Goal: Transaction & Acquisition: Purchase product/service

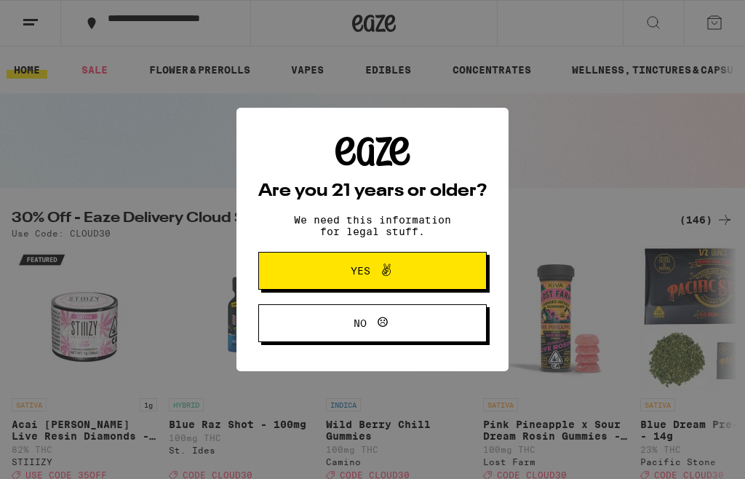
click at [298, 275] on button "Yes" at bounding box center [372, 271] width 229 height 38
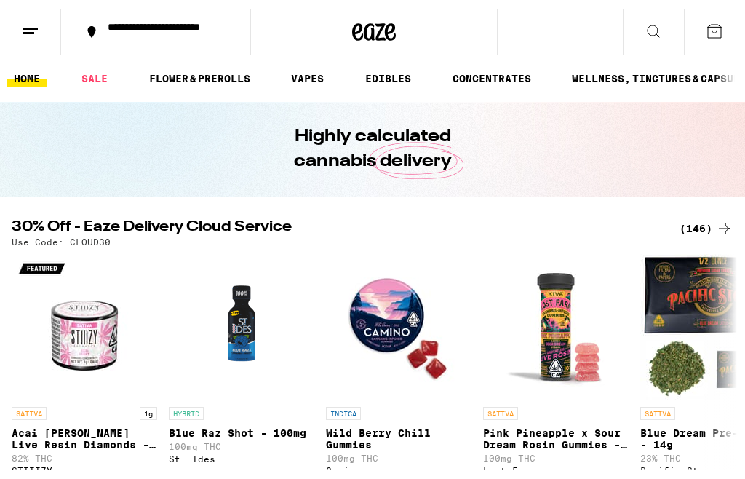
click at [399, 76] on link "EDIBLES" at bounding box center [388, 69] width 60 height 17
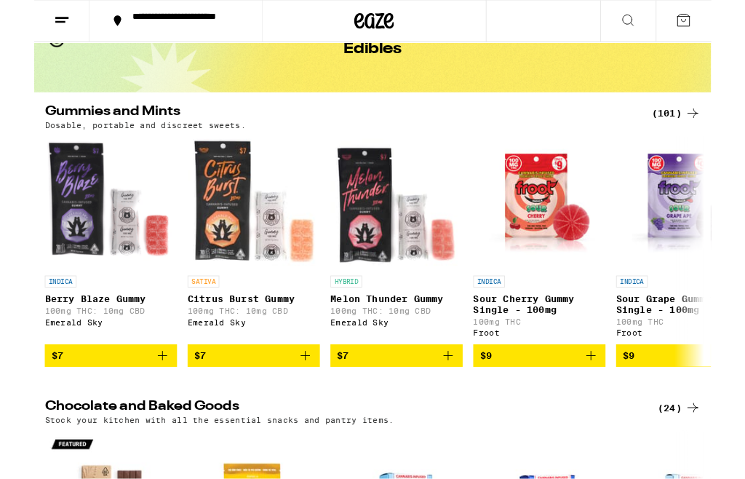
scroll to position [87, 0]
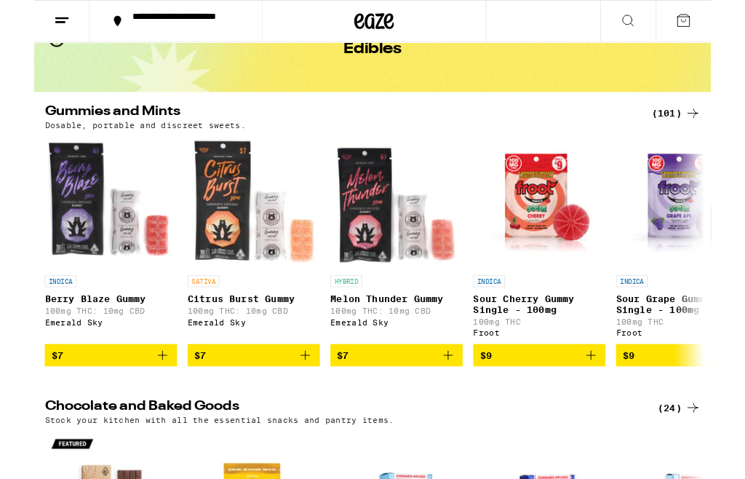
click at [215, 279] on img "Open page for Citrus Burst Gummy from Emerald Sky" at bounding box center [242, 223] width 146 height 146
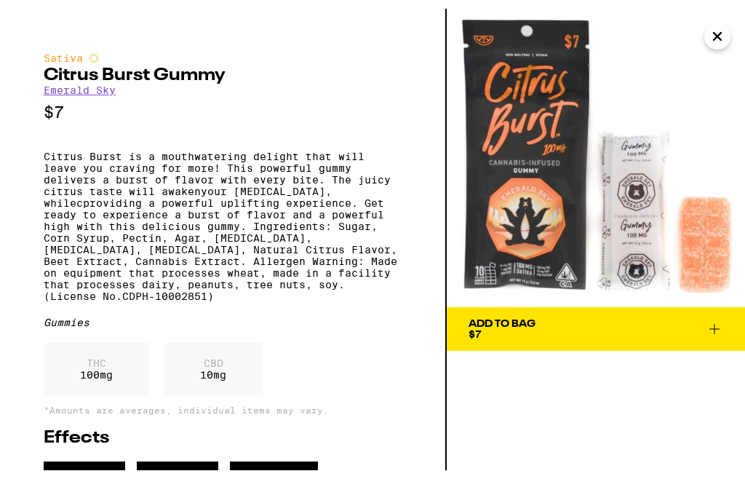
click at [725, 34] on icon "Close" at bounding box center [717, 28] width 17 height 22
